Goal: Information Seeking & Learning: Get advice/opinions

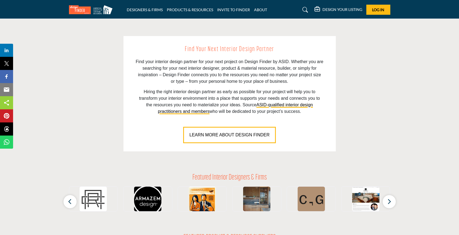
scroll to position [376, 0]
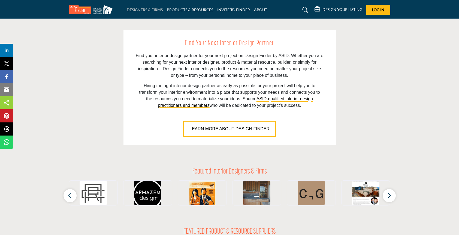
click at [146, 10] on link "DESIGNERS & FIRMS" at bounding box center [145, 9] width 36 height 5
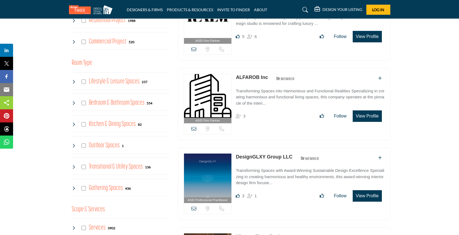
scroll to position [244, 0]
click at [74, 144] on icon at bounding box center [74, 145] width 4 height 4
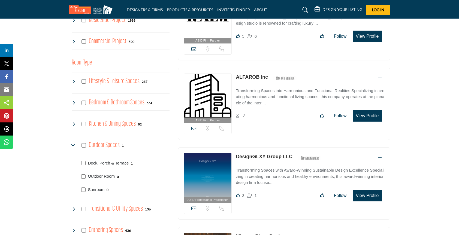
click at [75, 145] on icon at bounding box center [74, 145] width 4 height 4
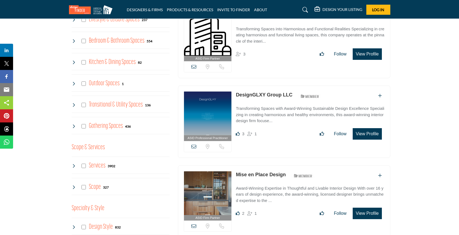
scroll to position [307, 0]
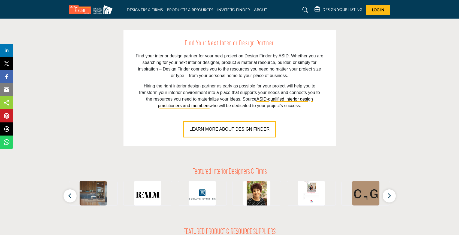
scroll to position [376, 0]
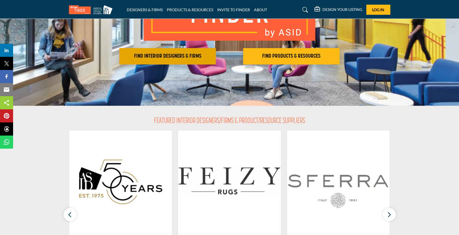
click at [180, 59] on h2 "FIND INTERIOR DESIGNERS & FIRMS" at bounding box center [167, 56] width 93 height 7
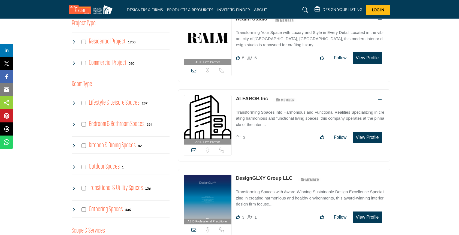
scroll to position [209, 0]
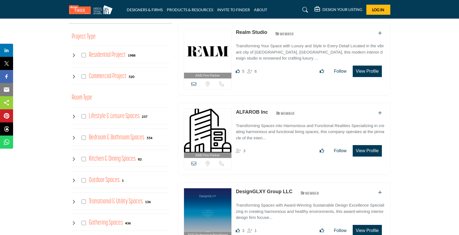
click at [119, 57] on h4 "Residential Project" at bounding box center [107, 55] width 37 height 10
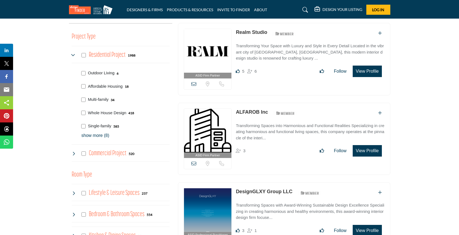
click at [101, 75] on p "Outdoor Living" at bounding box center [101, 73] width 27 height 6
